Goal: Information Seeking & Learning: Learn about a topic

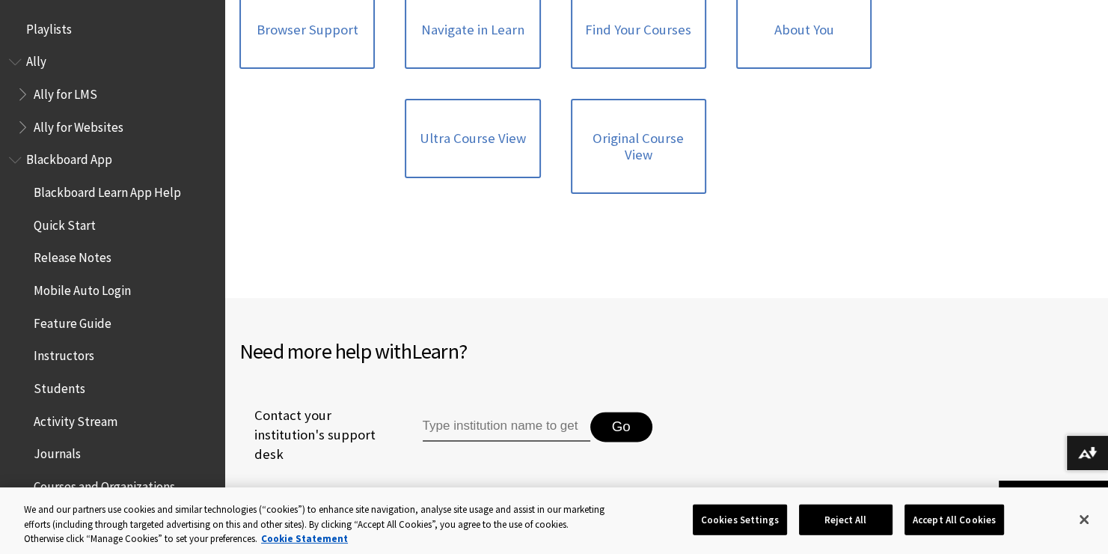
scroll to position [2037, 0]
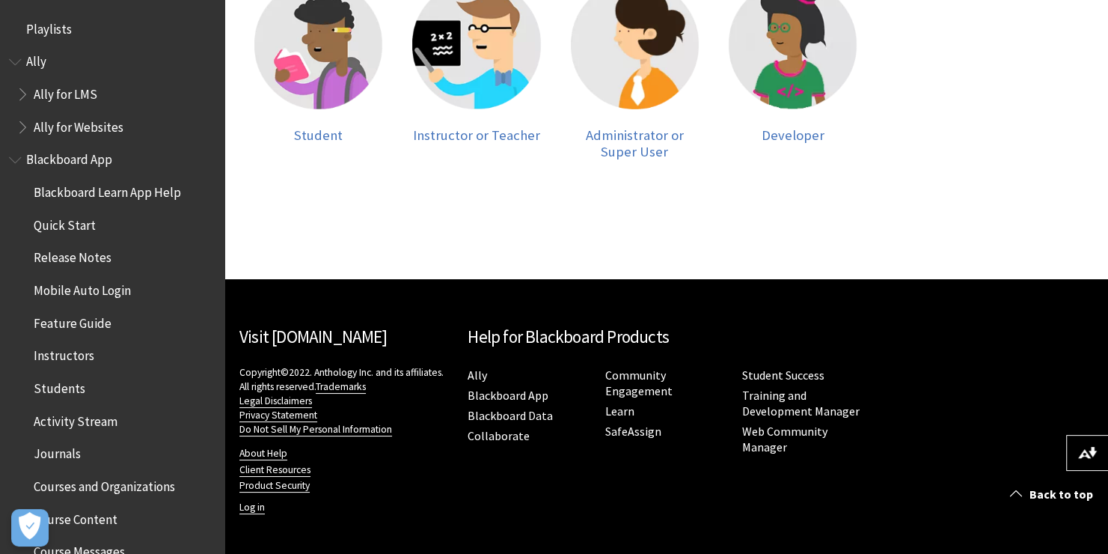
scroll to position [281, 0]
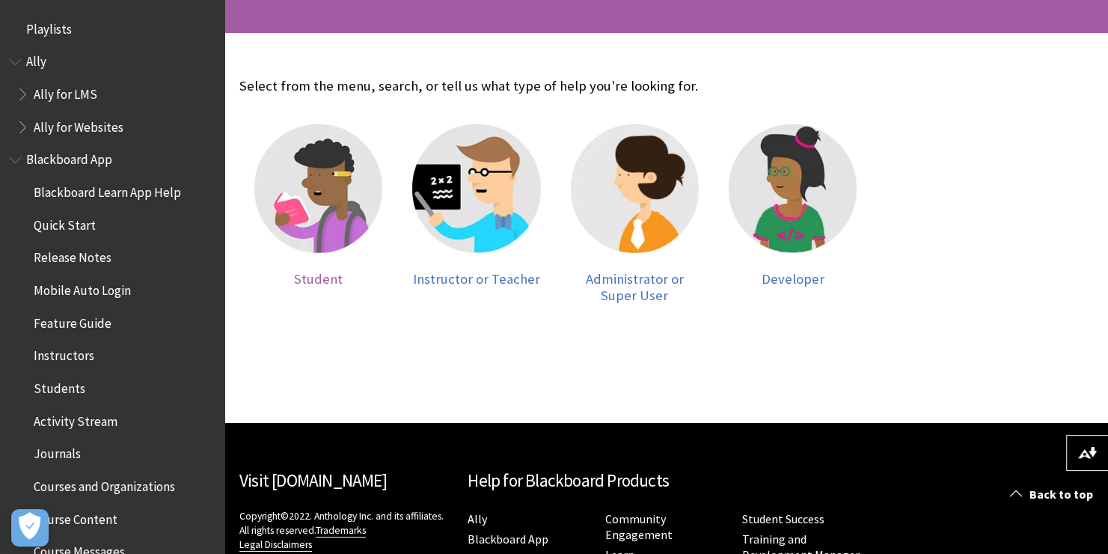
click at [343, 174] on img at bounding box center [318, 188] width 128 height 128
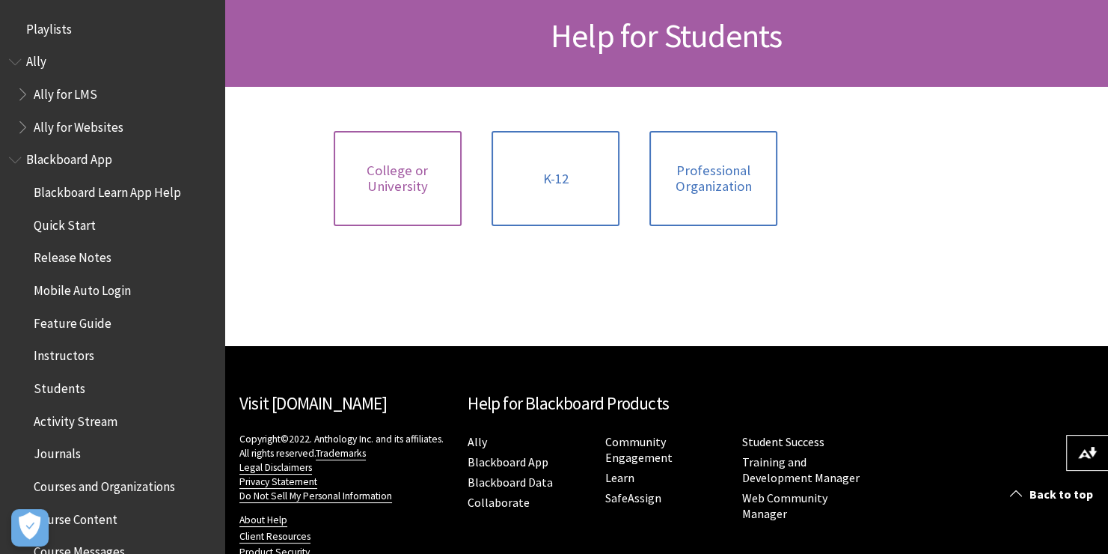
scroll to position [227, 0]
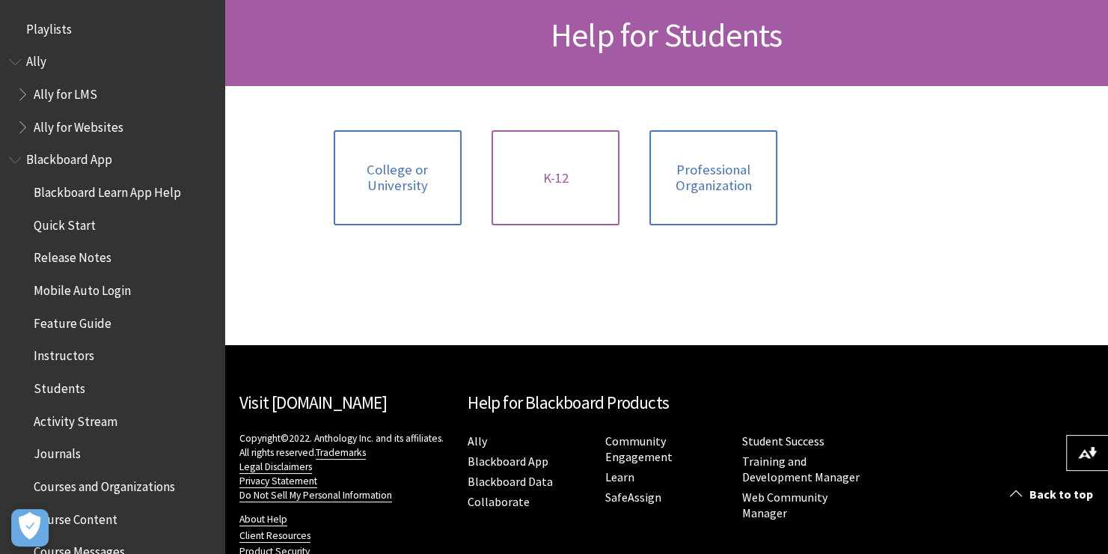
click at [558, 197] on link "K-12" at bounding box center [556, 177] width 128 height 95
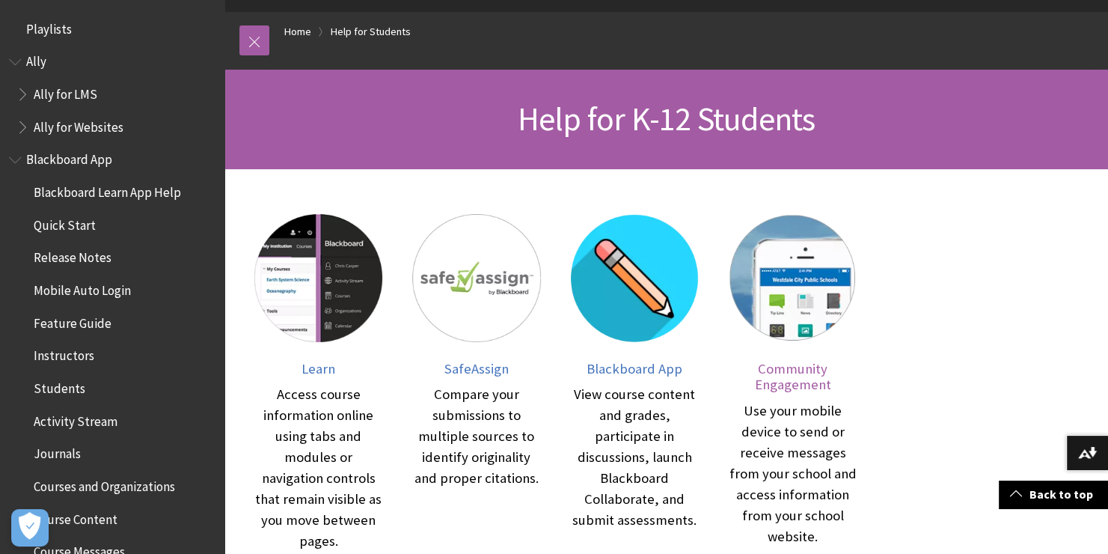
scroll to position [99, 0]
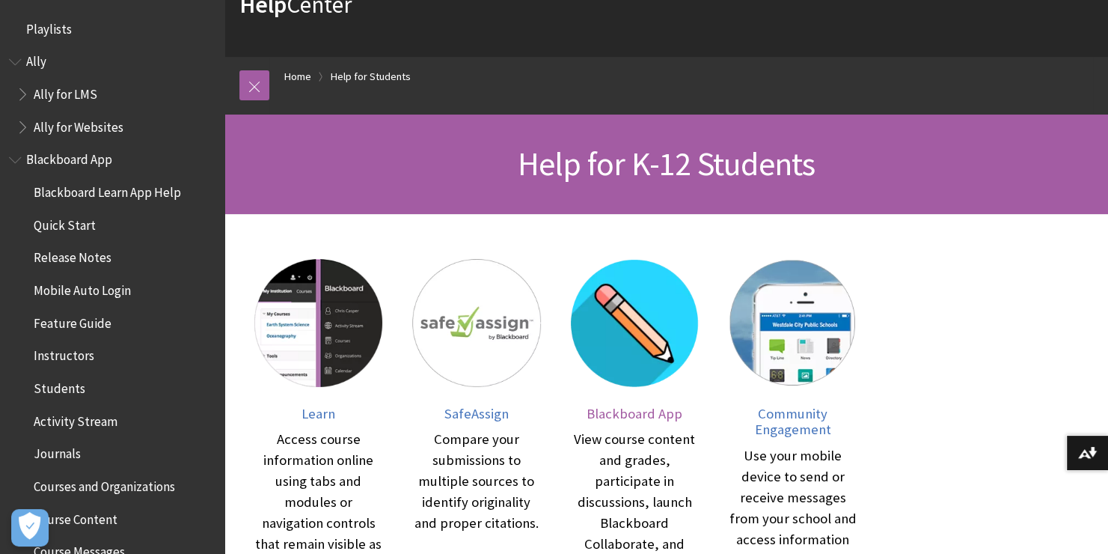
click at [670, 302] on img at bounding box center [635, 323] width 128 height 128
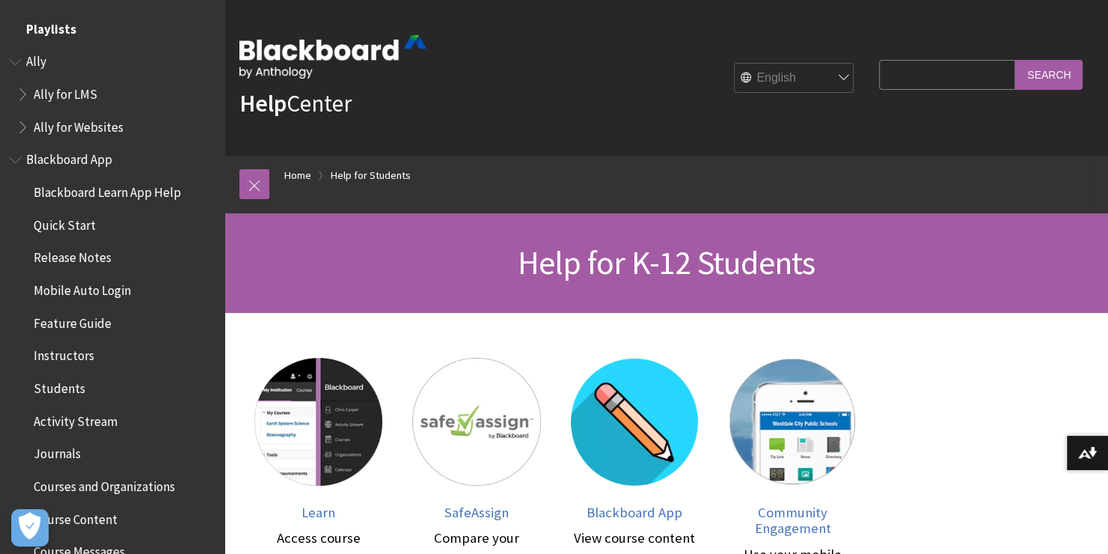
click at [47, 28] on span "Playlists" at bounding box center [51, 26] width 50 height 20
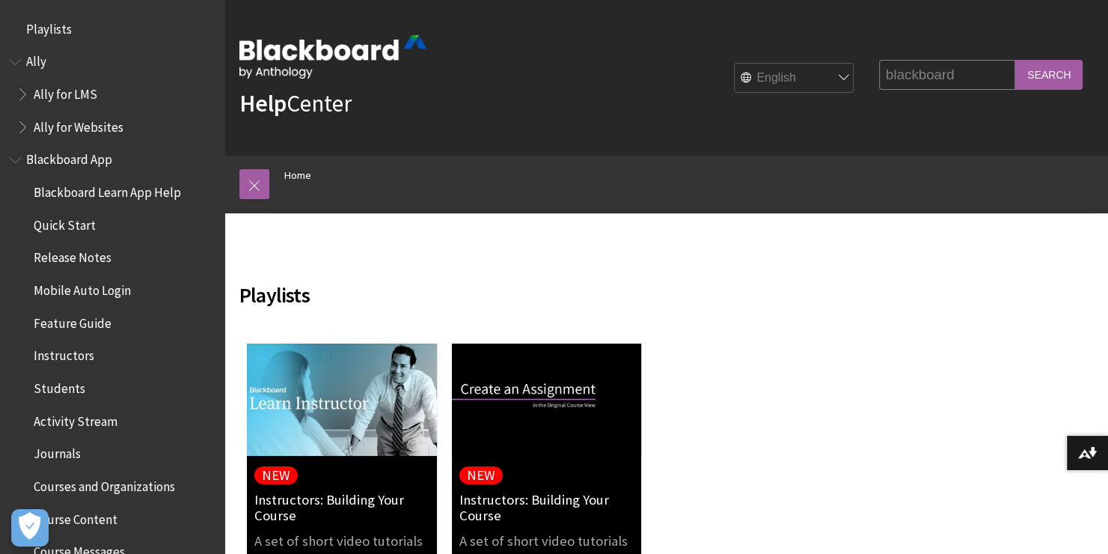
type input "blackboard"
click at [1015, 60] on input "Search" at bounding box center [1048, 74] width 67 height 29
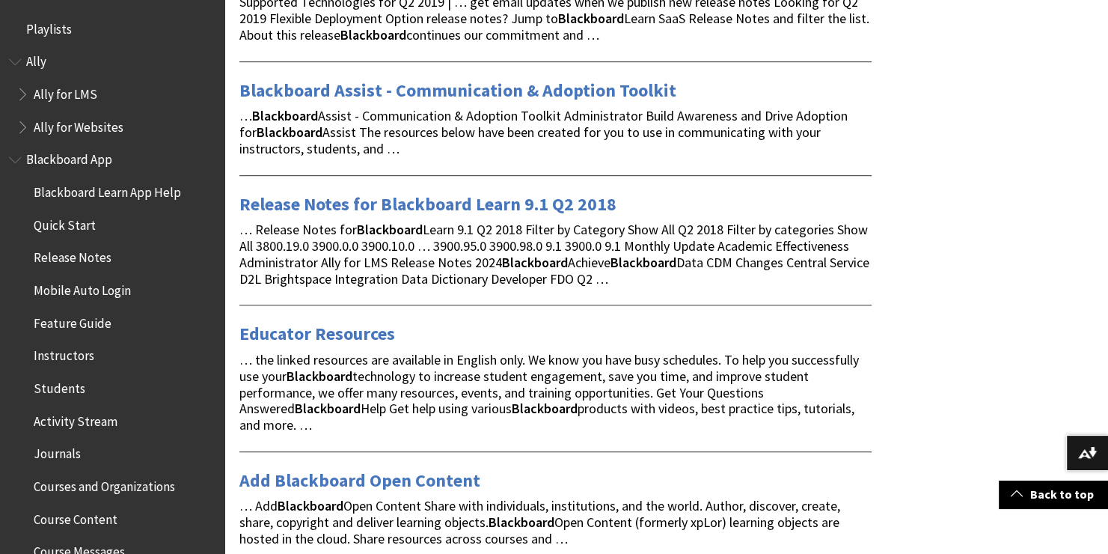
scroll to position [1317, 0]
